Goal: Navigation & Orientation: Find specific page/section

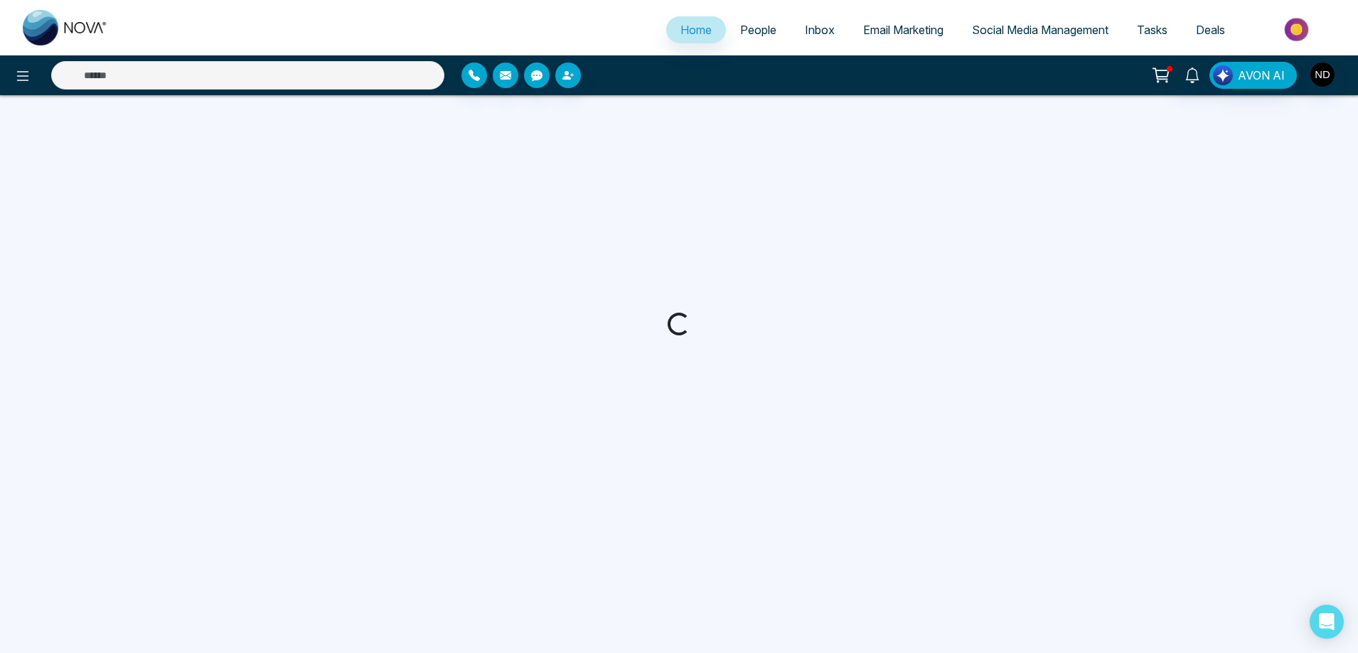
select select "*"
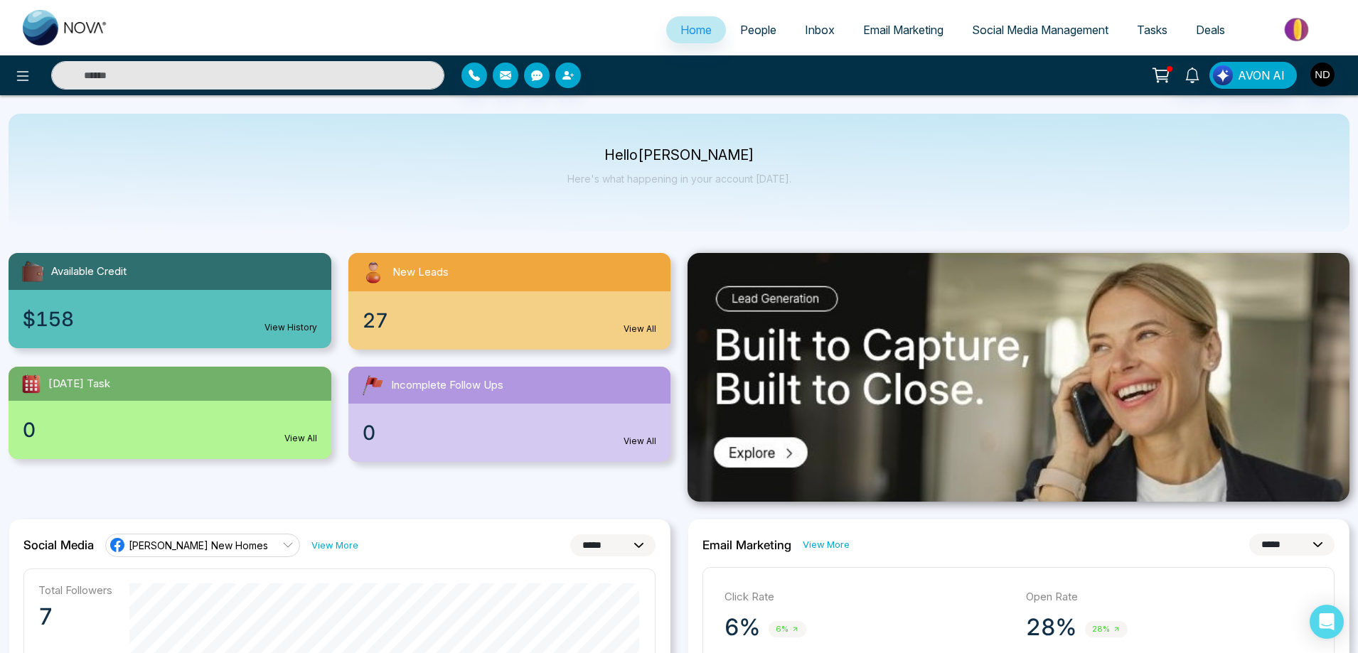
click at [646, 440] on link "View All" at bounding box center [640, 441] width 33 height 13
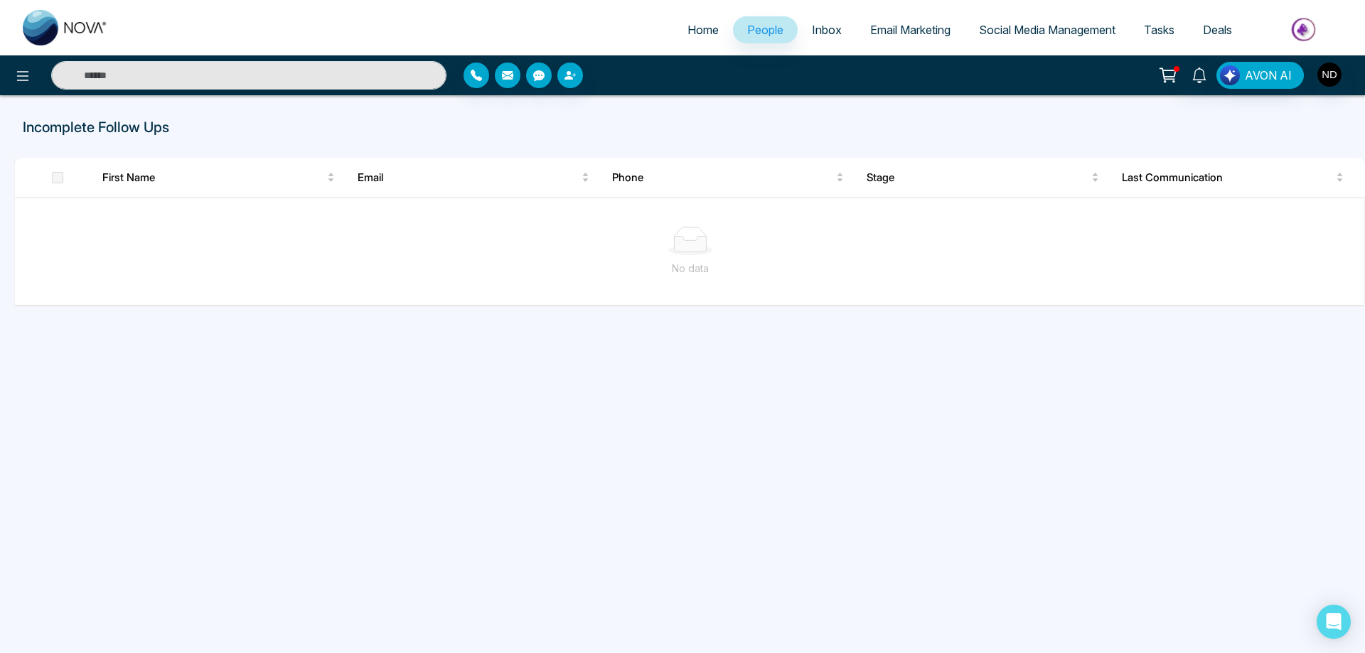
click at [690, 28] on span "Home" at bounding box center [703, 30] width 31 height 14
select select "*"
